Goal: Use online tool/utility: Utilize a website feature to perform a specific function

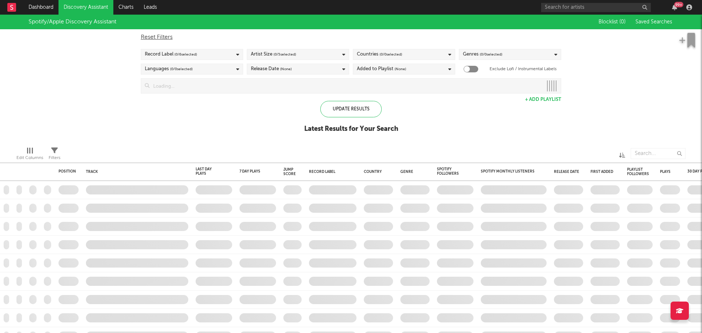
checkbox input "true"
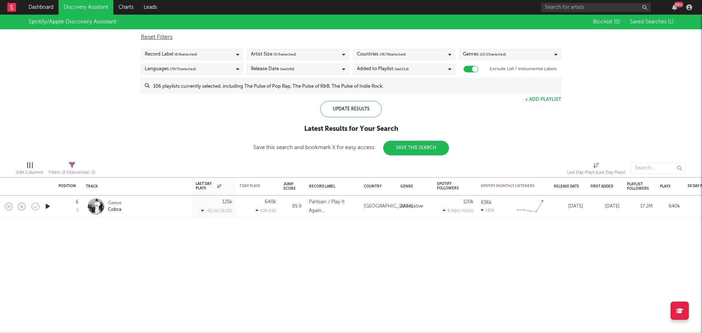
click at [227, 243] on div "Position Position Change Track Last Day Plays 1D Change DoD % Growth 7 Day Play…" at bounding box center [351, 174] width 702 height 318
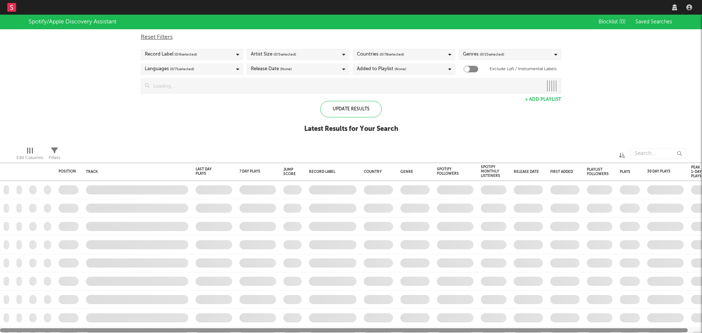
checkbox input "true"
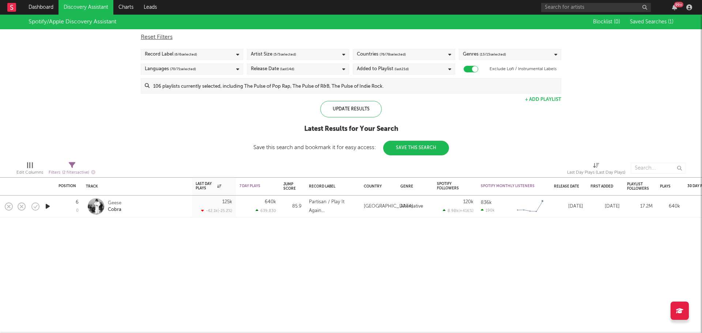
click at [376, 89] on input at bounding box center [354, 86] width 411 height 15
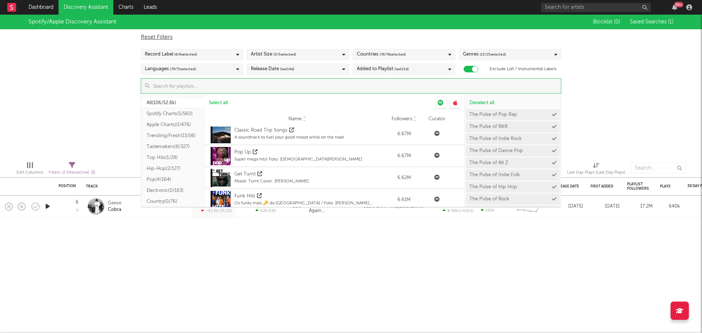
scroll to position [694, 0]
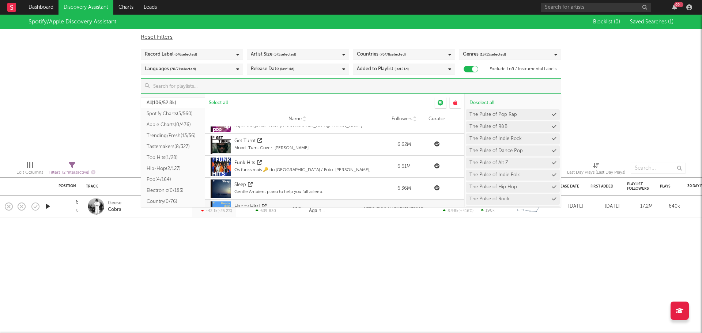
click at [650, 116] on div "Spotify/Apple Discovery Assistant Blocklist ( 0 ) Saved Searches ( 1 ) Reset Fi…" at bounding box center [351, 85] width 702 height 141
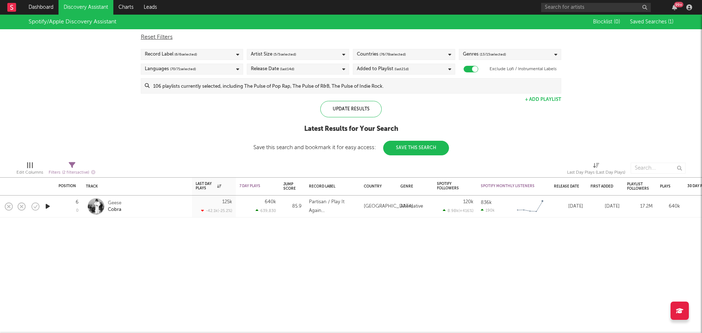
click at [544, 94] on div "Spotify/Apple Discovery Assistant Blocklist ( 0 ) Saved Searches ( 1 ) Reset Fi…" at bounding box center [351, 85] width 702 height 141
click at [549, 103] on div "Spotify/Apple Discovery Assistant Blocklist ( 0 ) Saved Searches ( 1 ) Reset Fi…" at bounding box center [351, 85] width 702 height 141
click at [547, 101] on button "+ Add Playlist" at bounding box center [543, 99] width 36 height 5
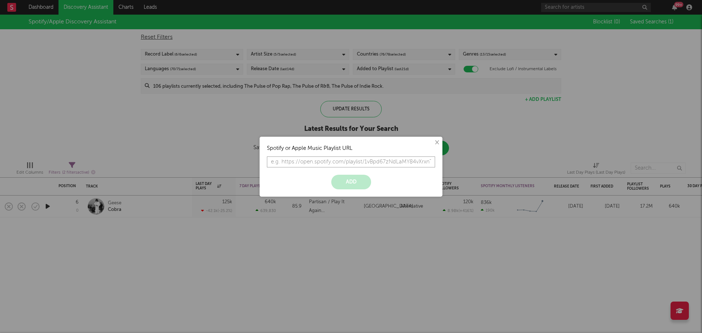
paste input "https://app.sodatone.com/assistant/v2?ssi=10114152"
type input "https://app.sodatone.com/assistant/v2?ssi=10114152"
click at [437, 141] on button "×" at bounding box center [436, 142] width 8 height 8
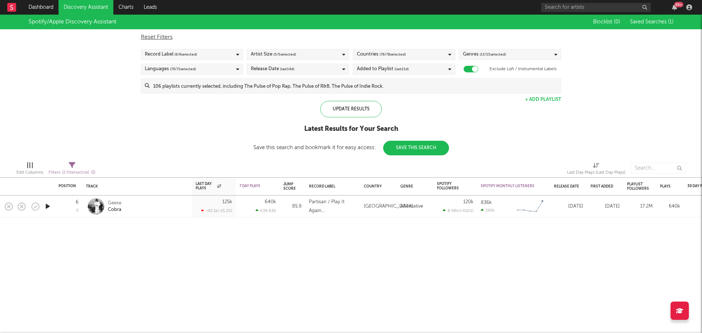
click at [547, 99] on button "+ Add Playlist" at bounding box center [543, 99] width 36 height 5
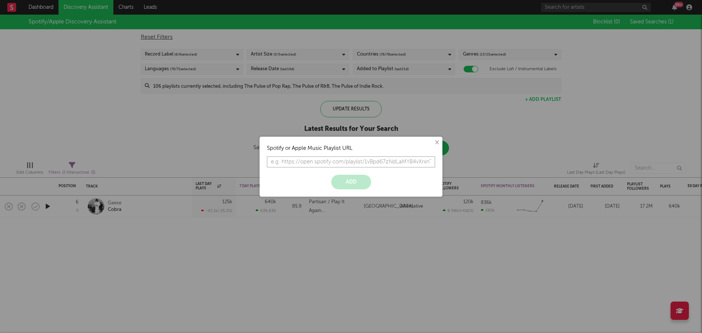
click at [326, 158] on input "text" at bounding box center [351, 161] width 168 height 11
paste input "https://open.spotify.com/playlist/6ZhpCKeaLSU6NHrxeyhnpZ?si=f8acbbff3a4846f1"
type input "https://open.spotify.com/playlist/6ZhpCKeaLSU6NHrxeyhnpZ?si=f8acbbff3a4846f1"
click at [352, 182] on button "Add" at bounding box center [351, 182] width 40 height 15
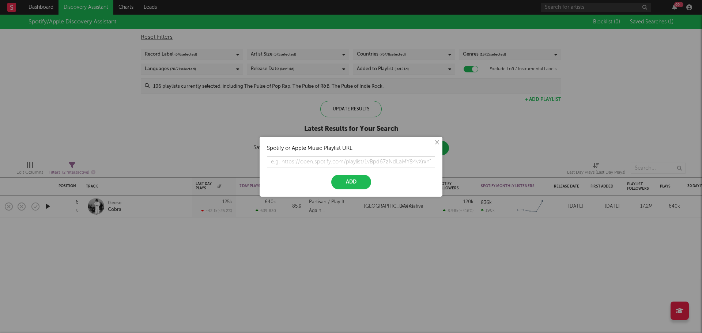
scroll to position [0, 0]
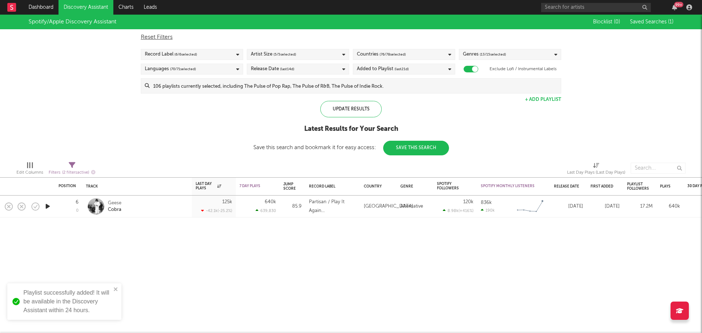
click at [62, 299] on div "Playlist successfully added! It will be available in the Discovery Assistant wi…" at bounding box center [67, 301] width 88 height 26
